Goal: Information Seeking & Learning: Learn about a topic

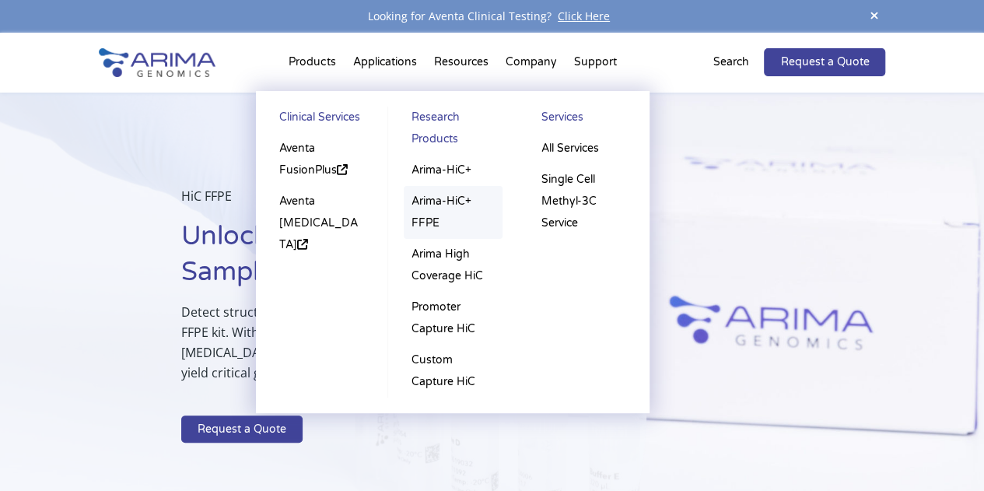
click at [437, 210] on link "Arima-HiC+ FFPE" at bounding box center [454, 212] width 100 height 53
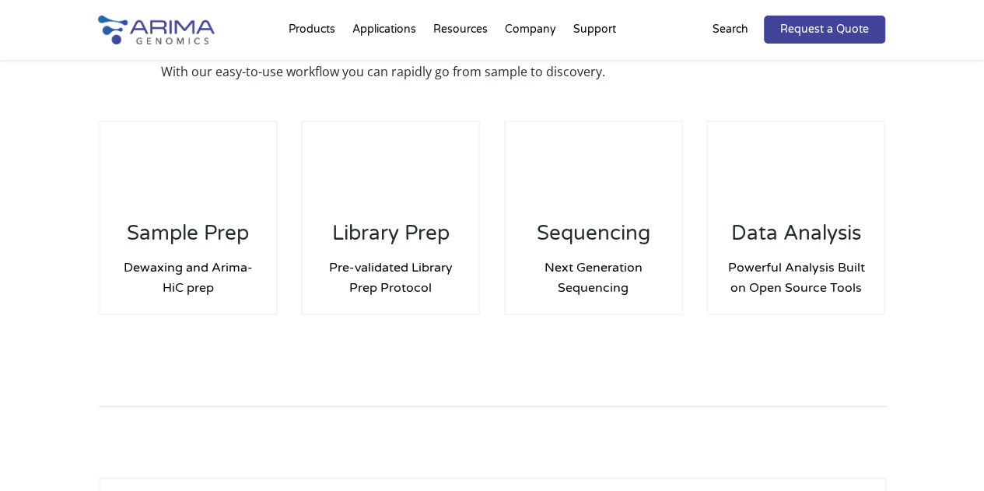
scroll to position [2231, 0]
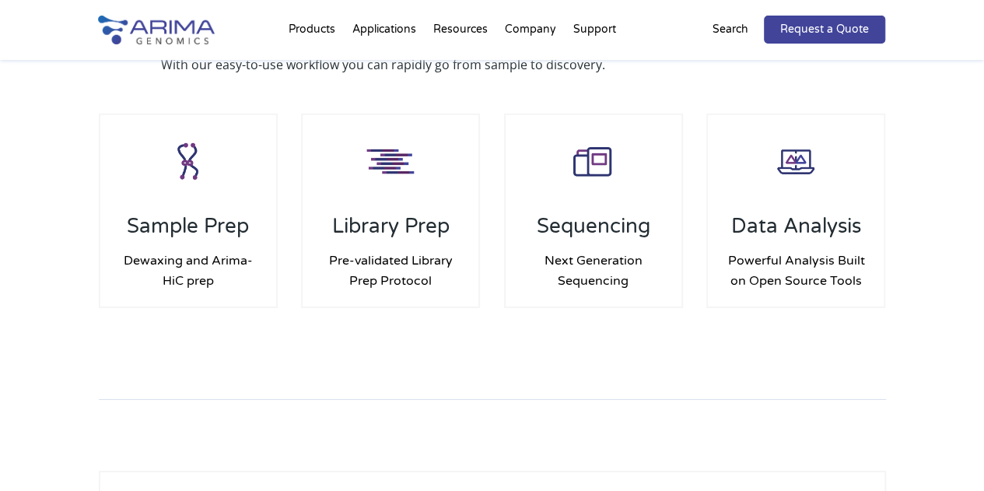
scroll to position [2233, 0]
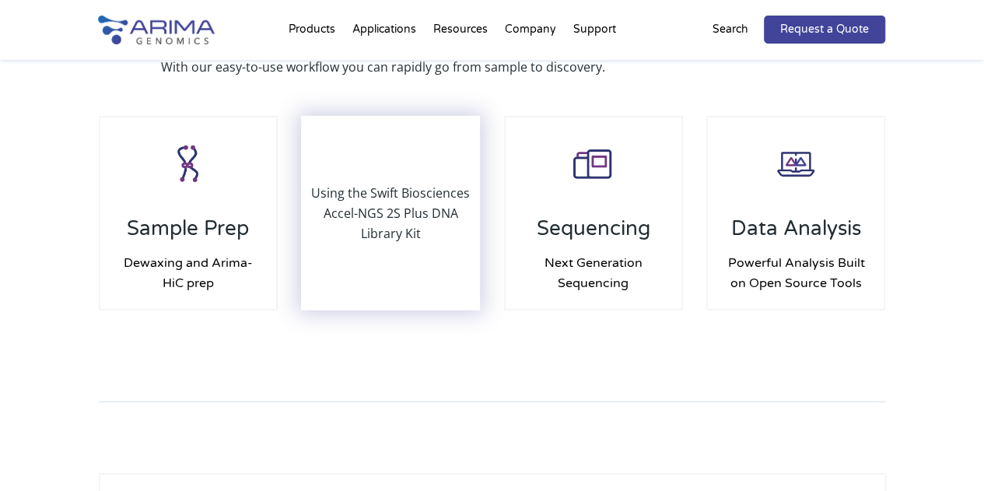
click at [369, 254] on div "Using the Swift Biosciences Accel-NGS 2S Plus DNA Library Kit" at bounding box center [390, 212] width 176 height 191
click at [398, 213] on p "Using the Swift Biosciences Accel-NGS 2S Plus DNA Library Kit" at bounding box center [390, 213] width 176 height 61
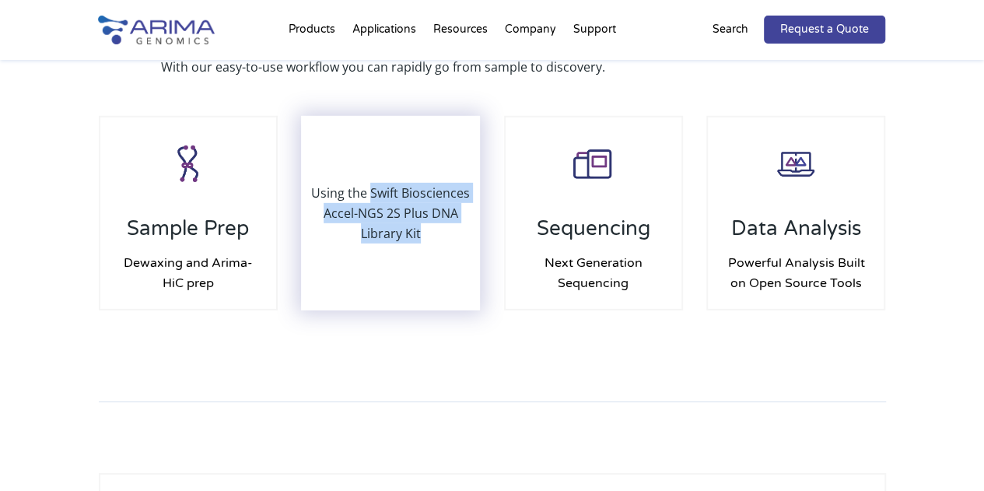
drag, startPoint x: 419, startPoint y: 233, endPoint x: 370, endPoint y: 198, distance: 60.2
click at [370, 198] on p "Using the Swift Biosciences Accel-NGS 2S Plus DNA Library Kit" at bounding box center [390, 213] width 176 height 61
copy p "Swift Biosciences Accel-NGS 2S Plus DNA Library Kit"
